Goal: Find specific page/section

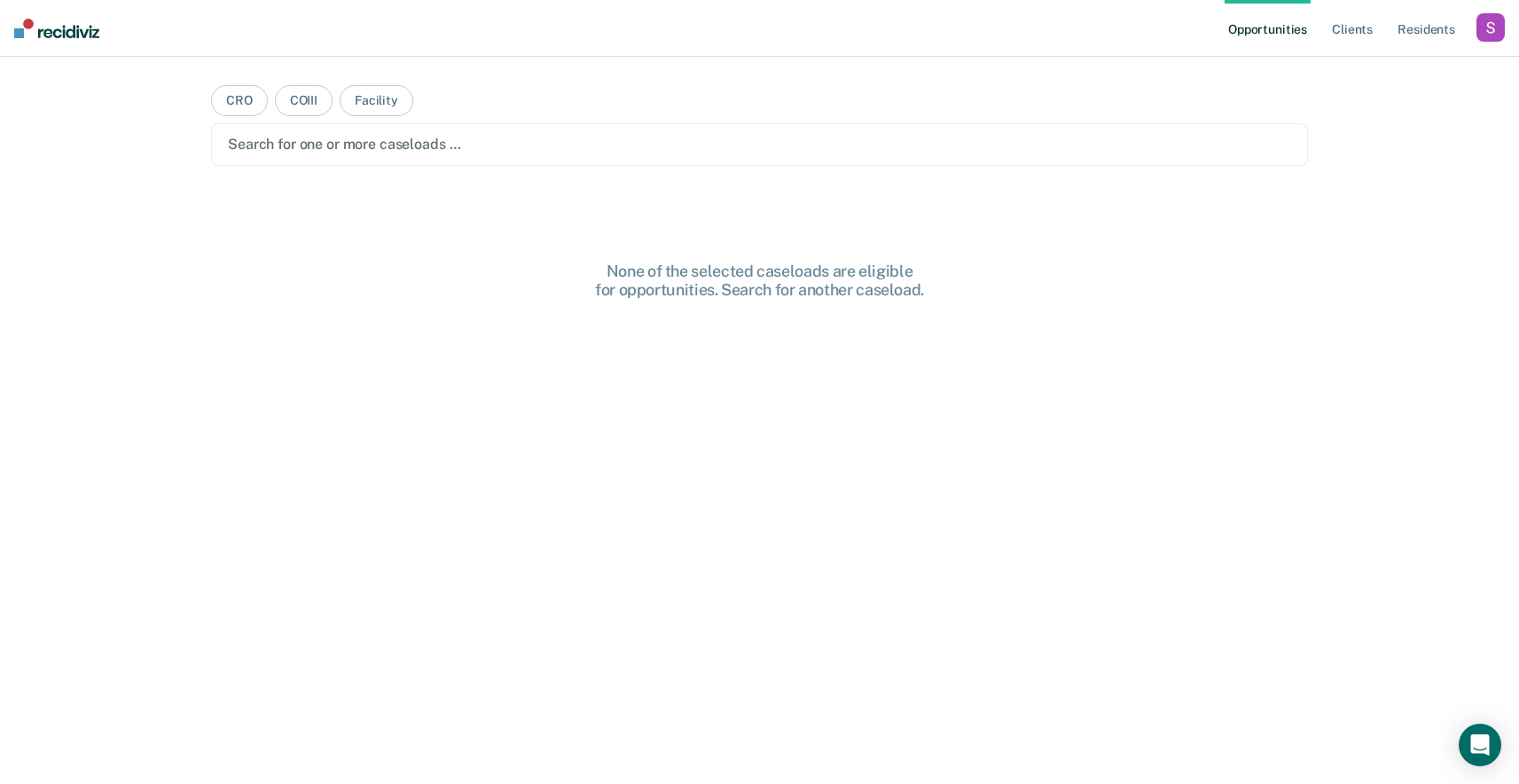
click at [1500, 20] on div "button" at bounding box center [1491, 28] width 29 height 29
click at [1345, 70] on div "Profile How it works Log Out" at bounding box center [1419, 94] width 171 height 86
click at [1351, 70] on link "Profile" at bounding box center [1419, 72] width 143 height 15
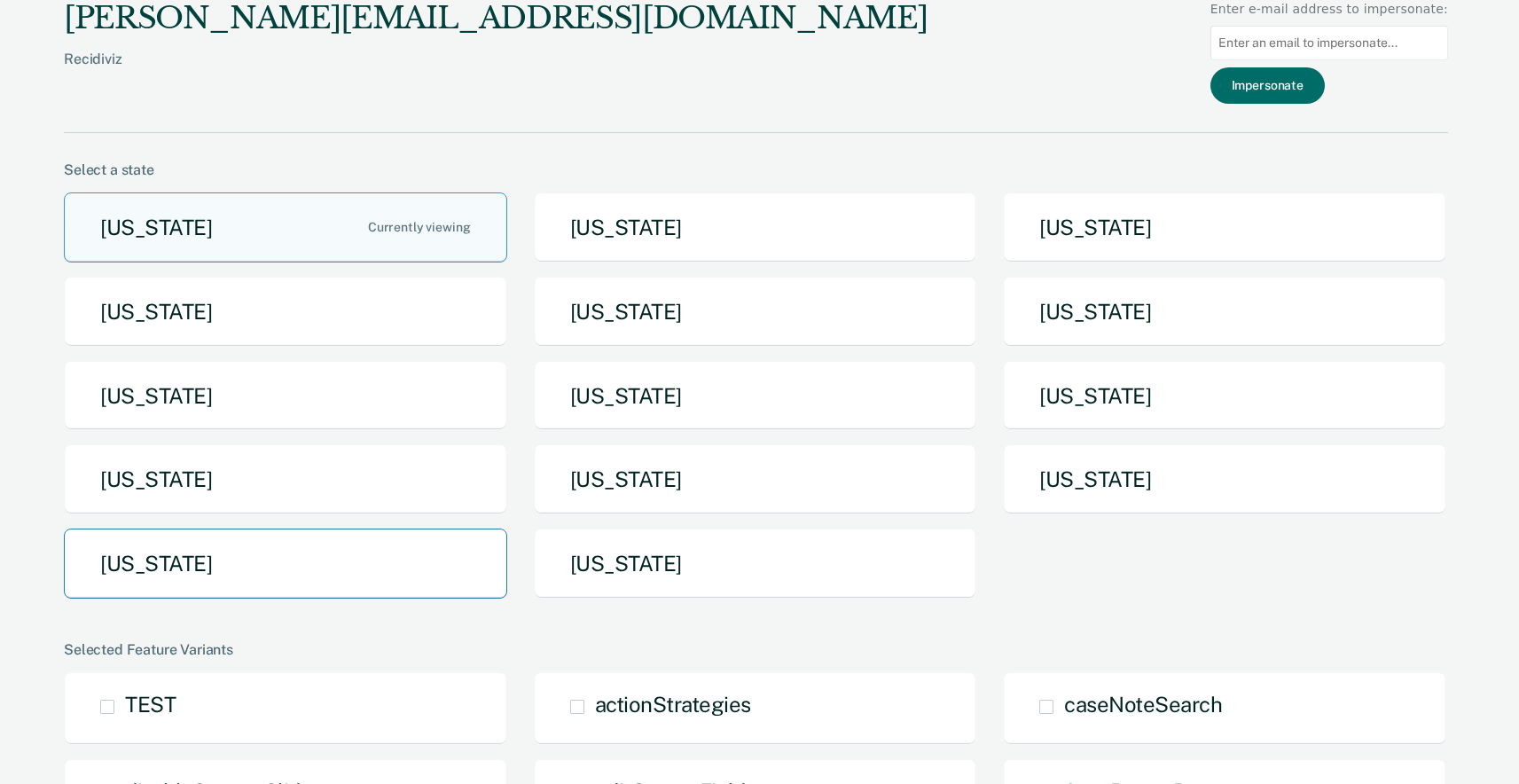
click at [224, 552] on button "[US_STATE]" at bounding box center [285, 563] width 444 height 70
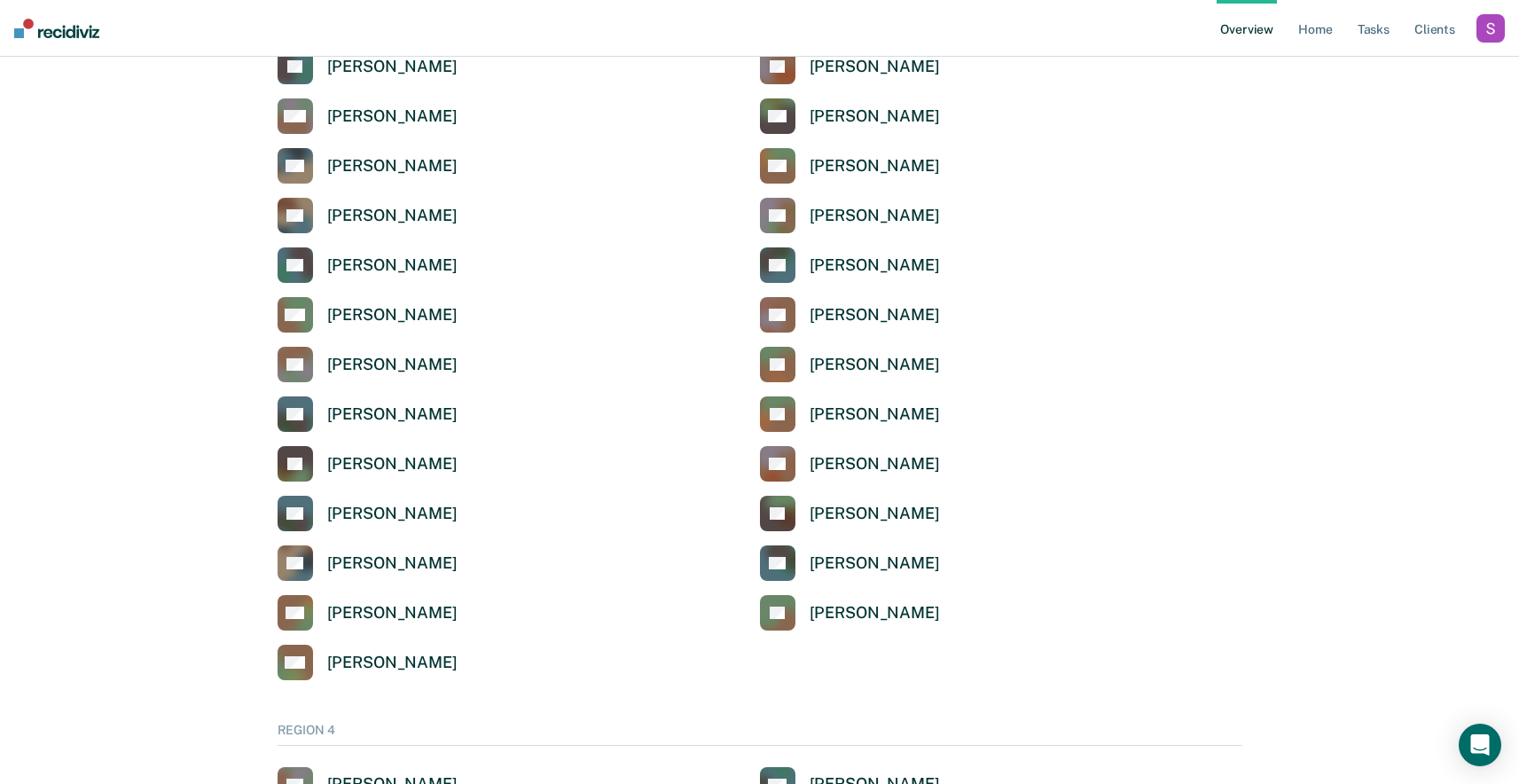
scroll to position [4132, 0]
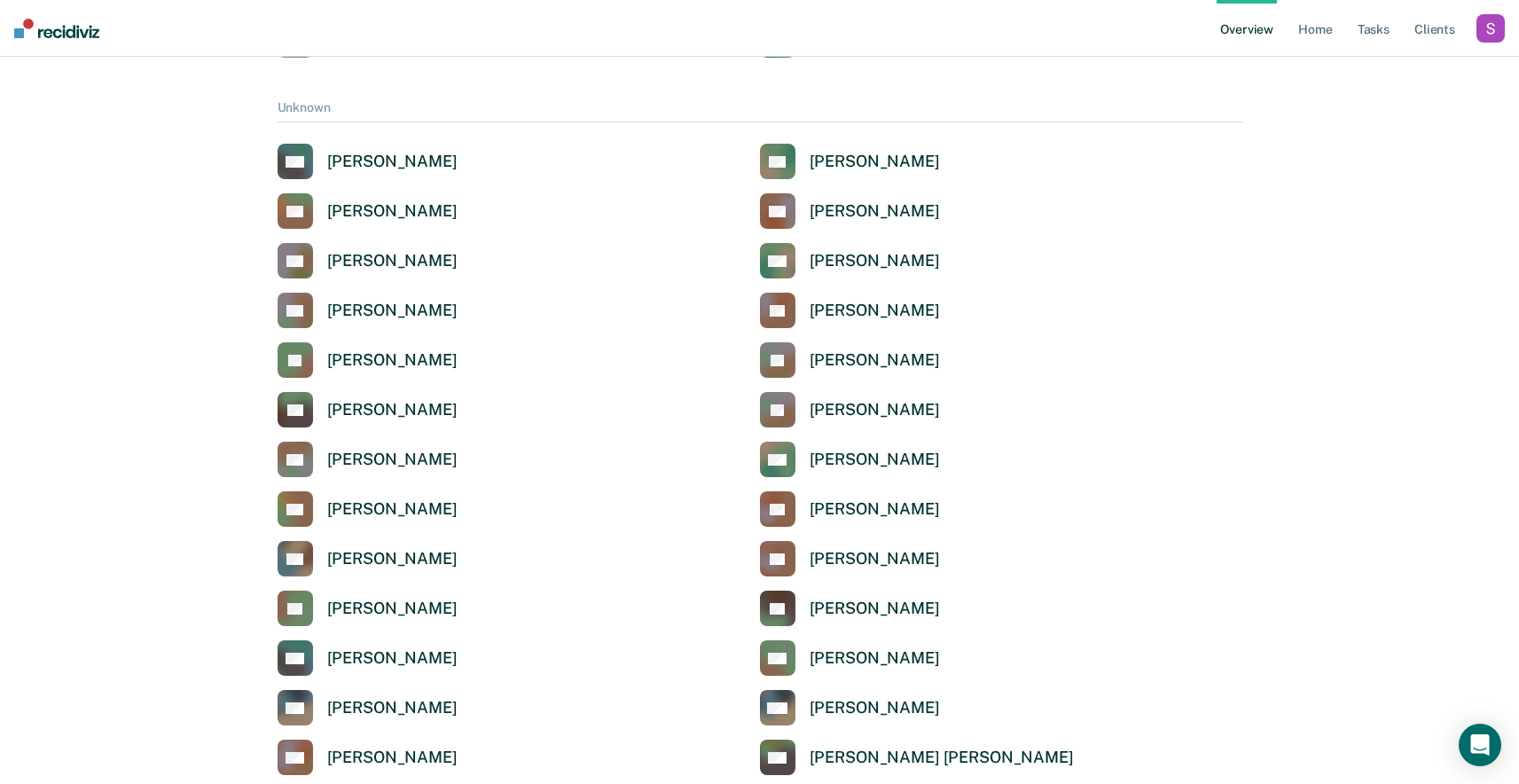
scroll to position [7025, 0]
